Goal: Find specific page/section: Find specific page/section

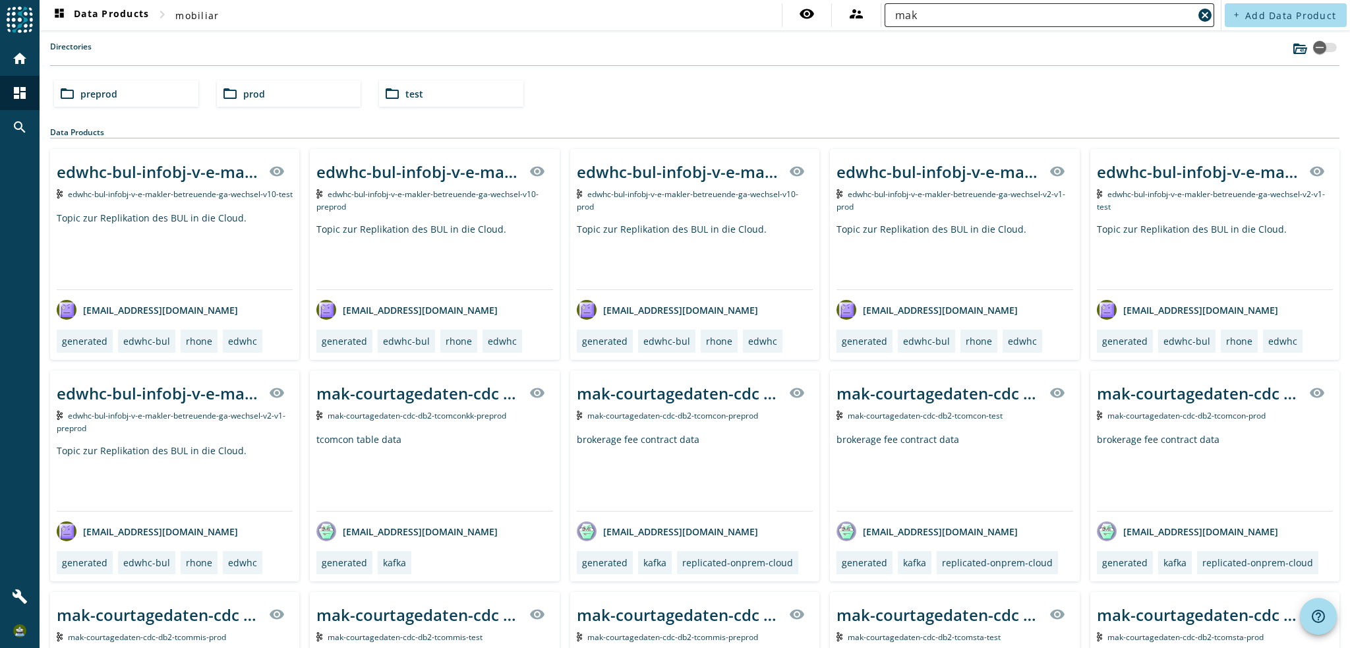
click at [938, 7] on div "mak" at bounding box center [1044, 15] width 298 height 24
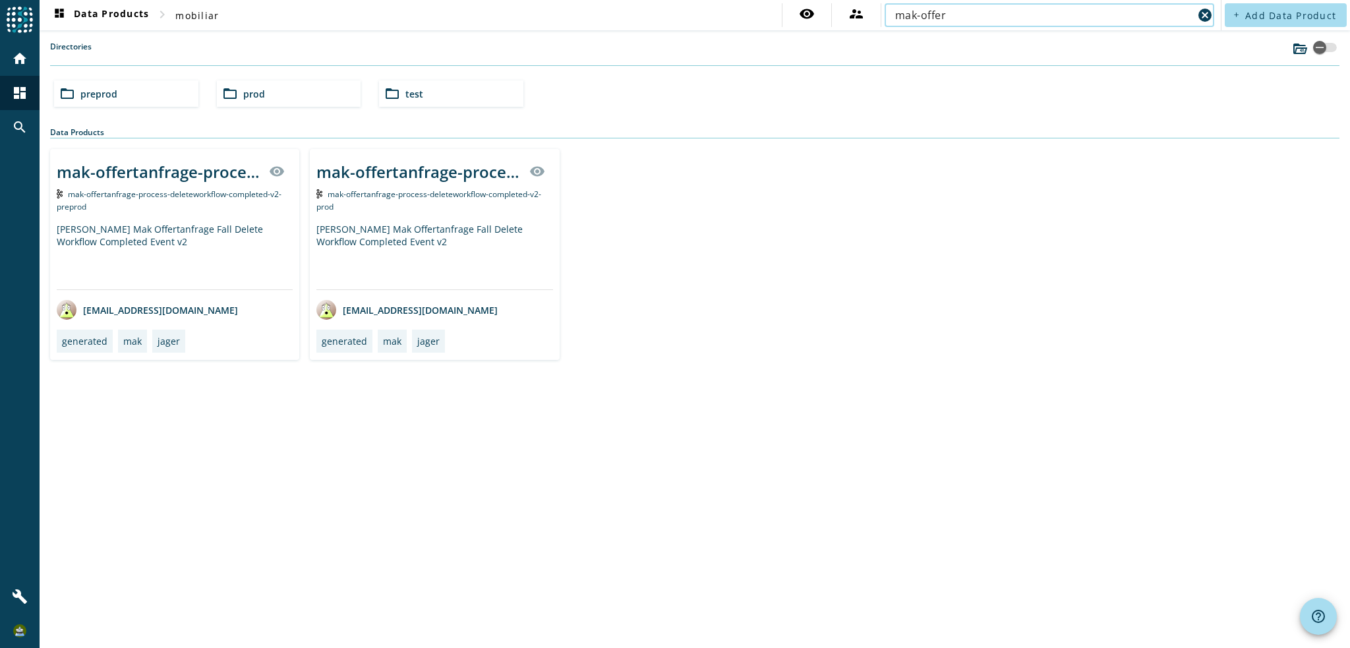
type input "mak-offer"
click at [190, 173] on div "mak-offertanfrage-process-deleteworkflow-completed-v2-_stage_" at bounding box center [159, 172] width 204 height 22
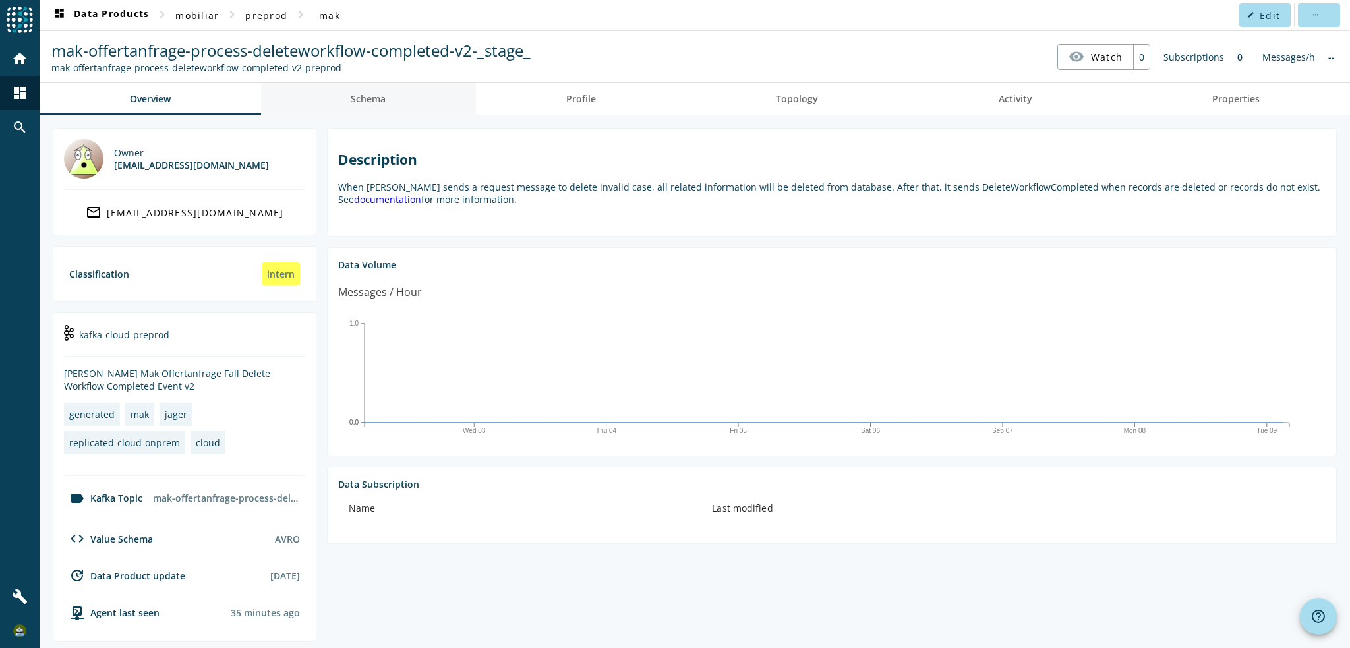
click at [379, 102] on span "Schema" at bounding box center [368, 98] width 35 height 9
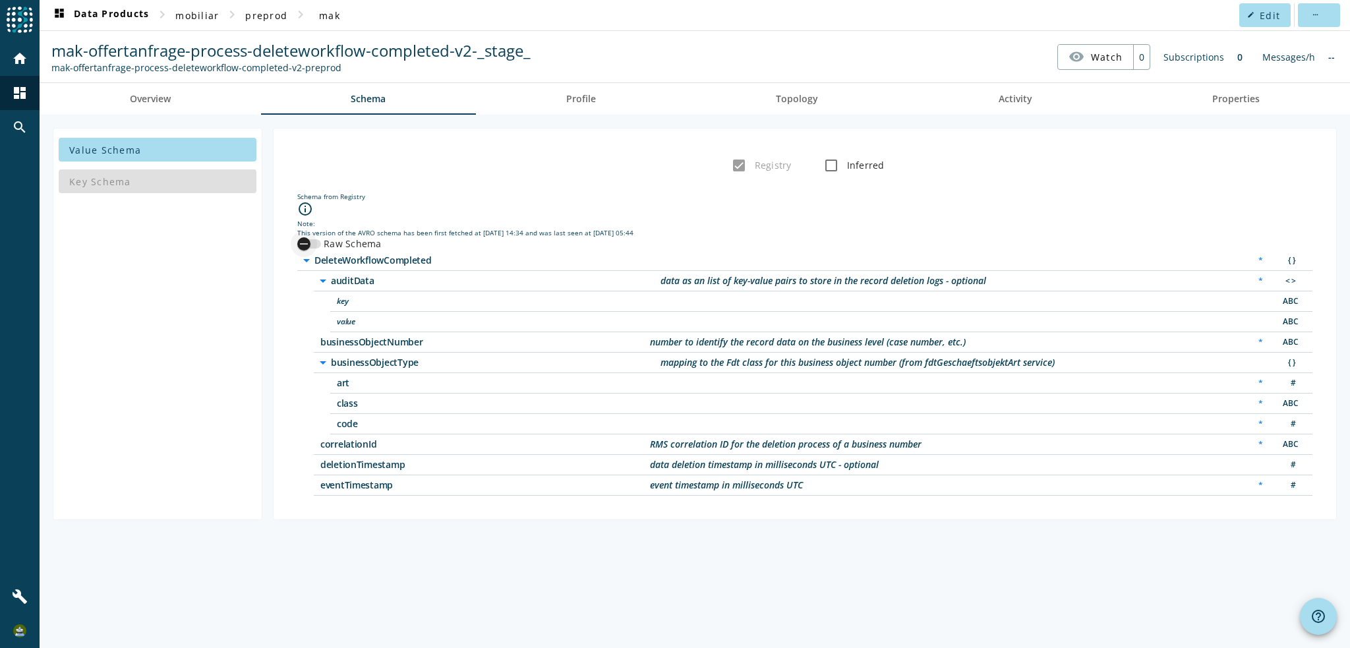
click at [311, 240] on div "button" at bounding box center [304, 244] width 26 height 26
